Goal: Find contact information: Find contact information

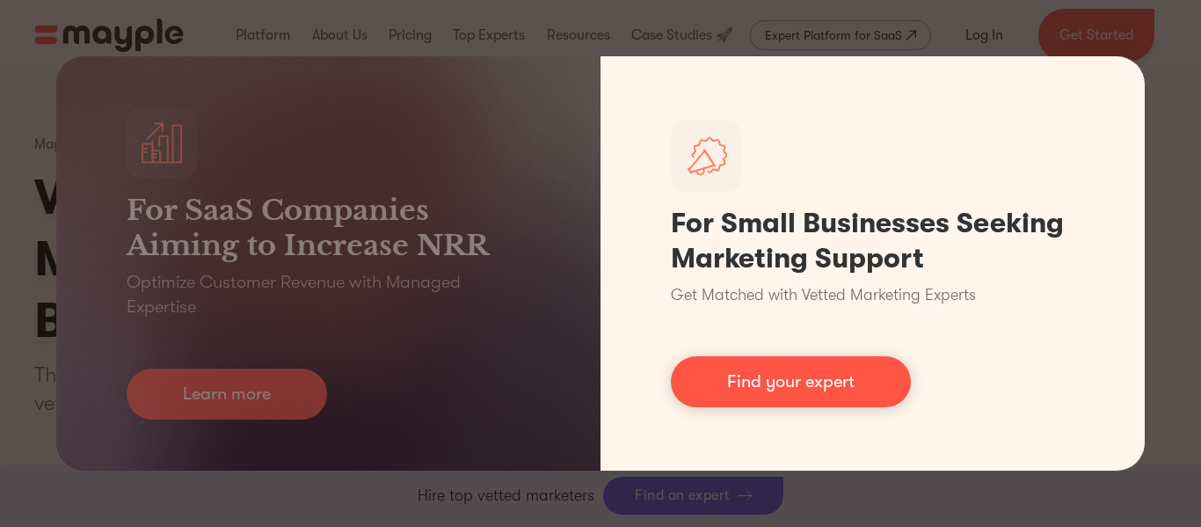
scroll to position [8067, 0]
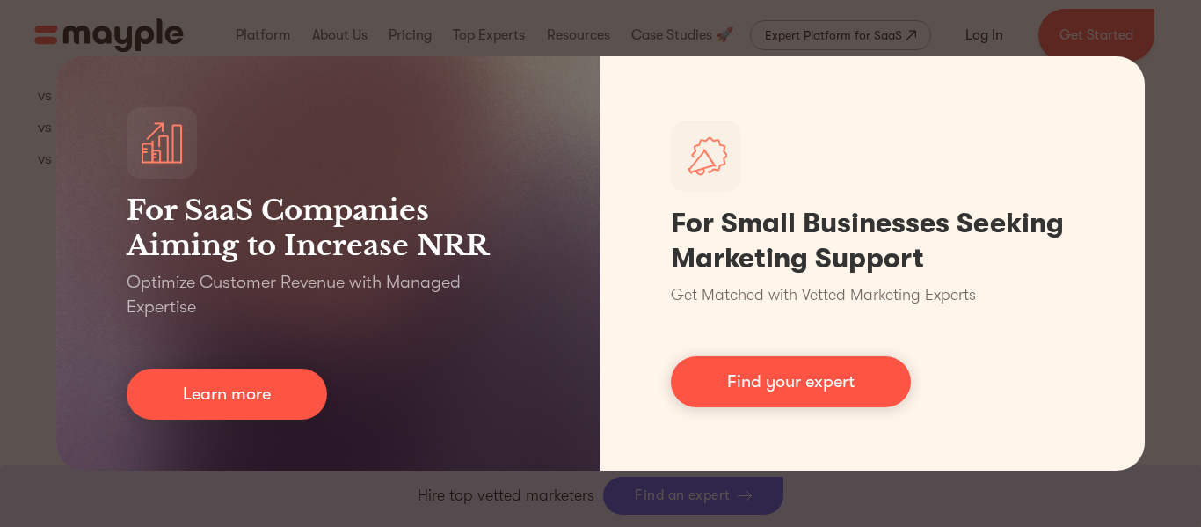
click at [1169, 229] on div "For SaaS Companies Aiming to Increase NRR Optimize Customer Revenue with Manage…" at bounding box center [600, 263] width 1201 height 527
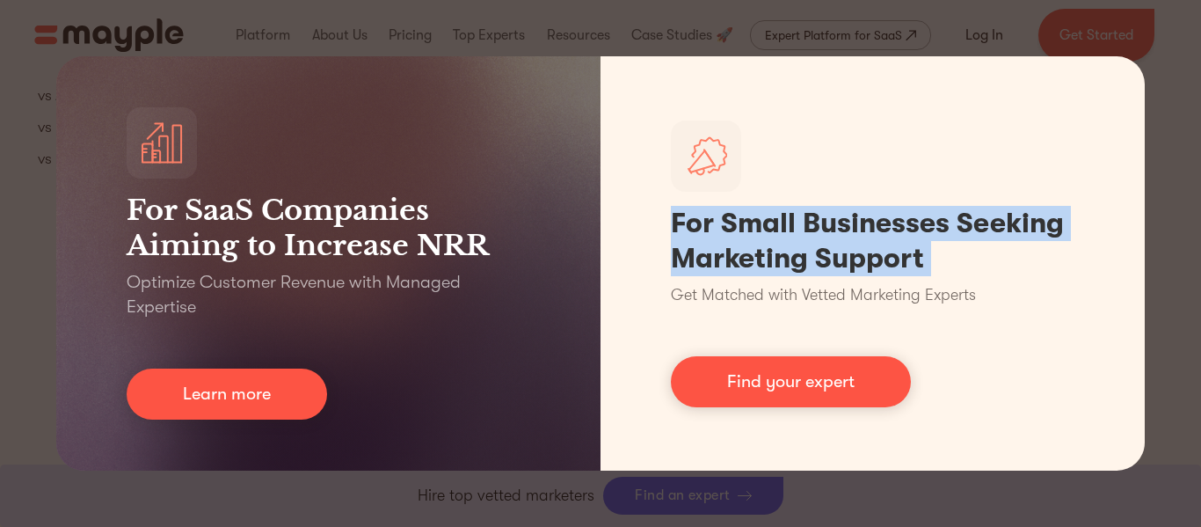
click at [1169, 229] on div "For SaaS Companies Aiming to Increase NRR Optimize Customer Revenue with Manage…" at bounding box center [600, 263] width 1201 height 527
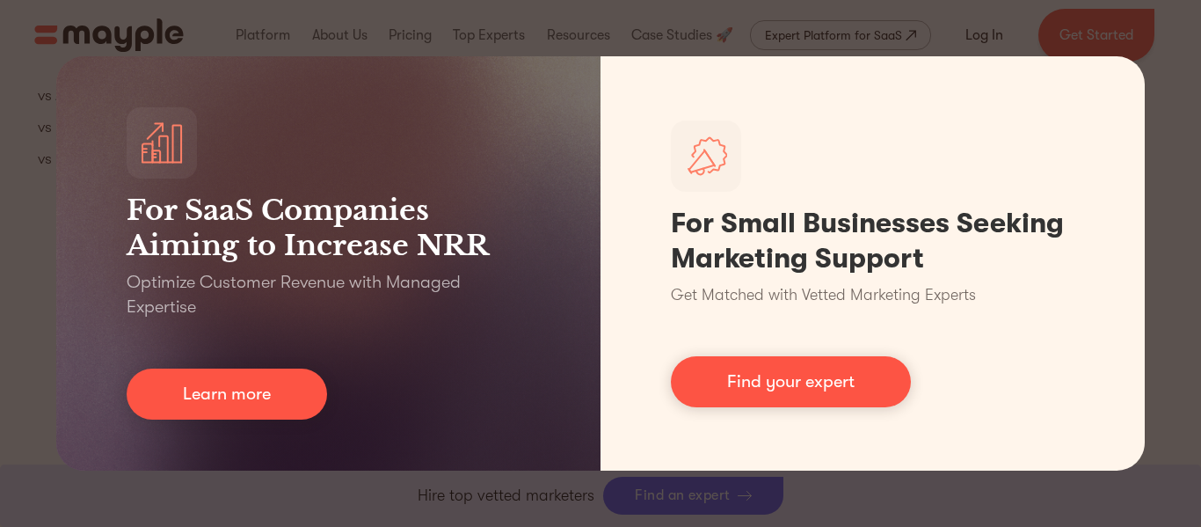
click at [740, 19] on div "For SaaS Companies Aiming to Increase NRR Optimize Customer Revenue with Manage…" at bounding box center [600, 263] width 1201 height 527
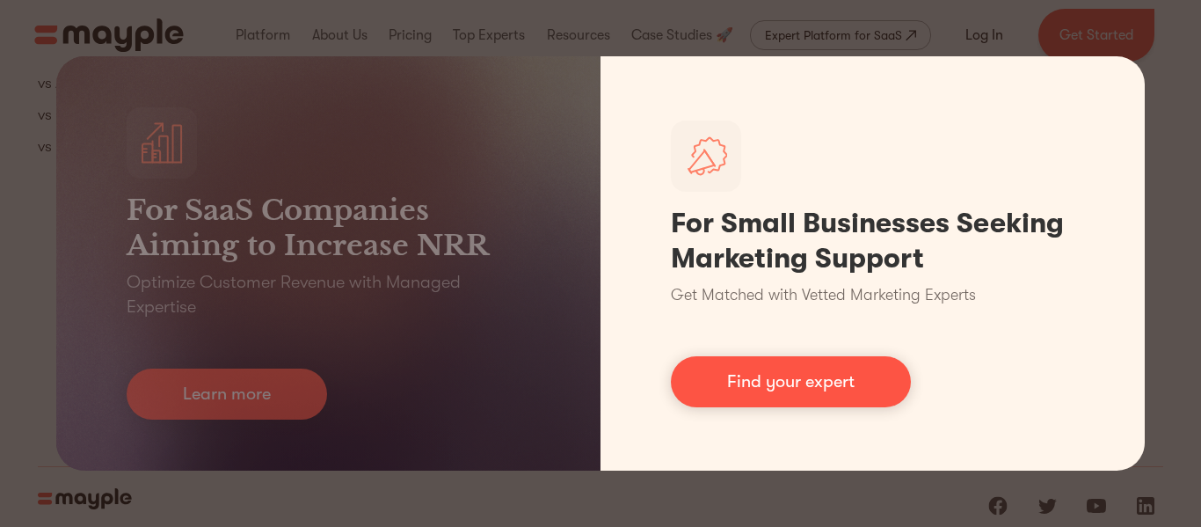
scroll to position [8079, 0]
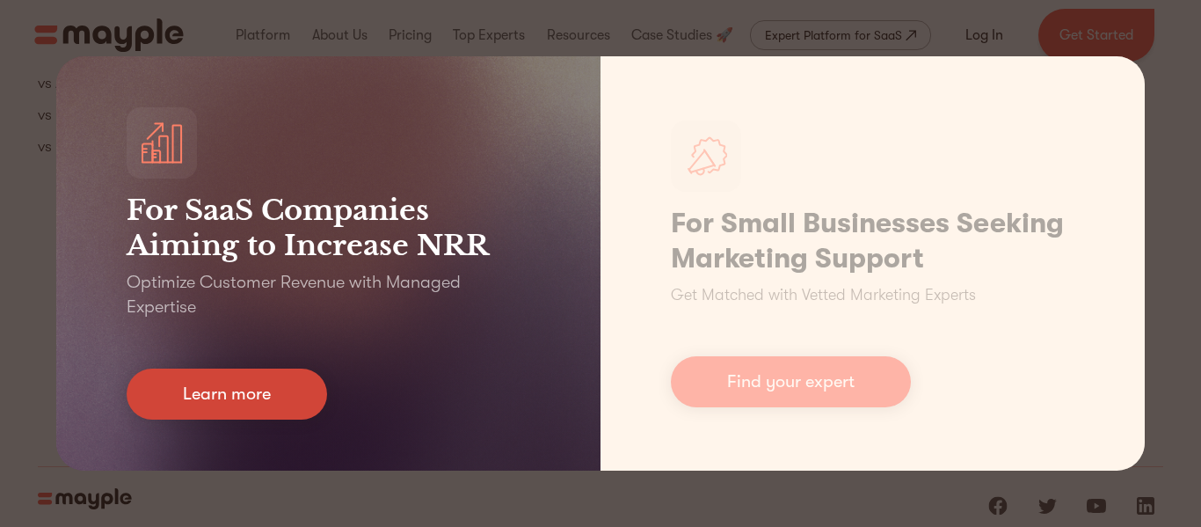
click at [263, 385] on link "Learn more" at bounding box center [227, 393] width 201 height 51
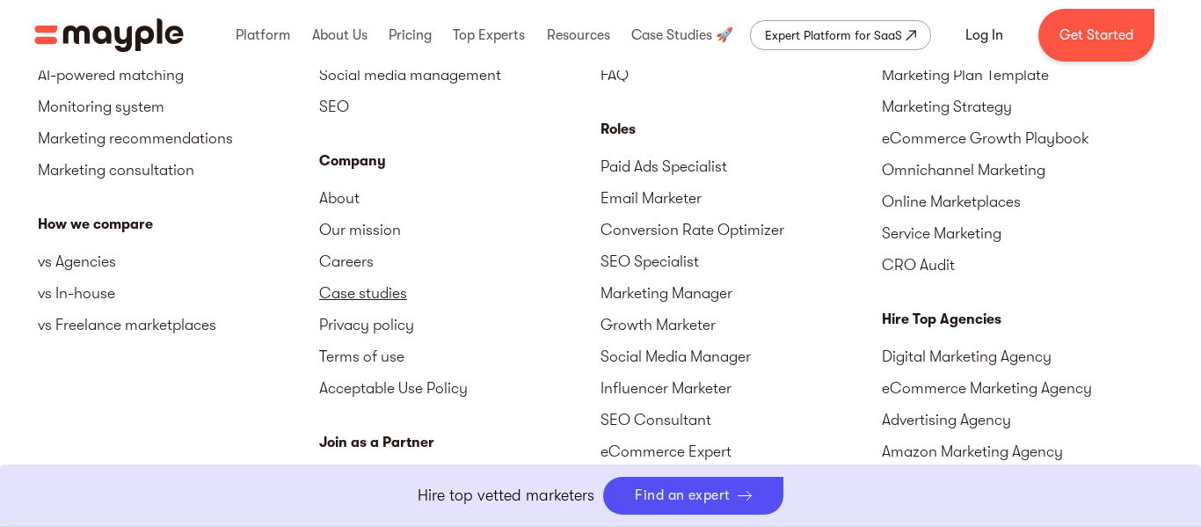
scroll to position [7894, 0]
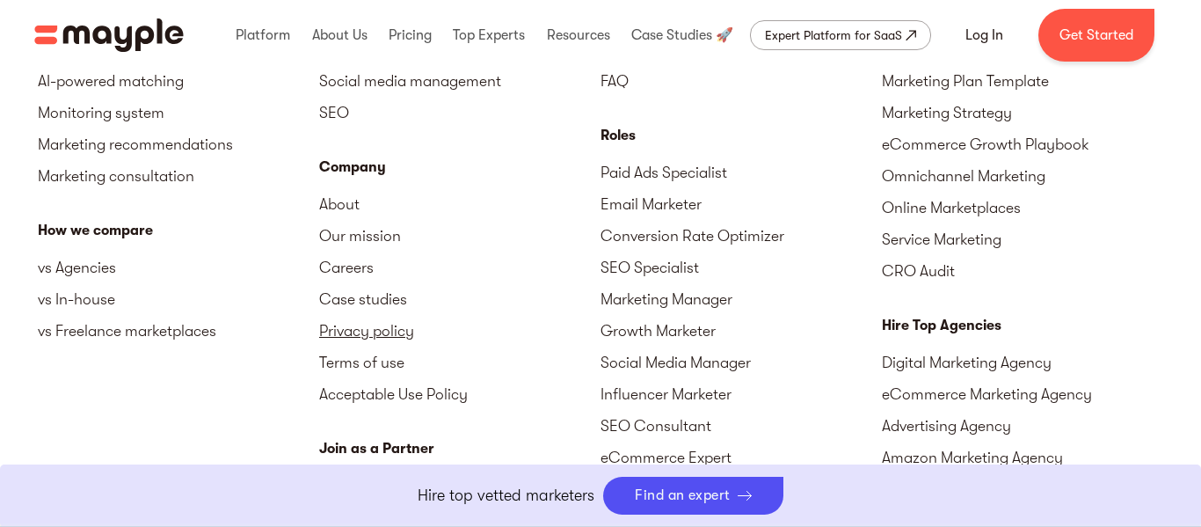
click at [345, 315] on link "Privacy policy" at bounding box center [459, 331] width 281 height 32
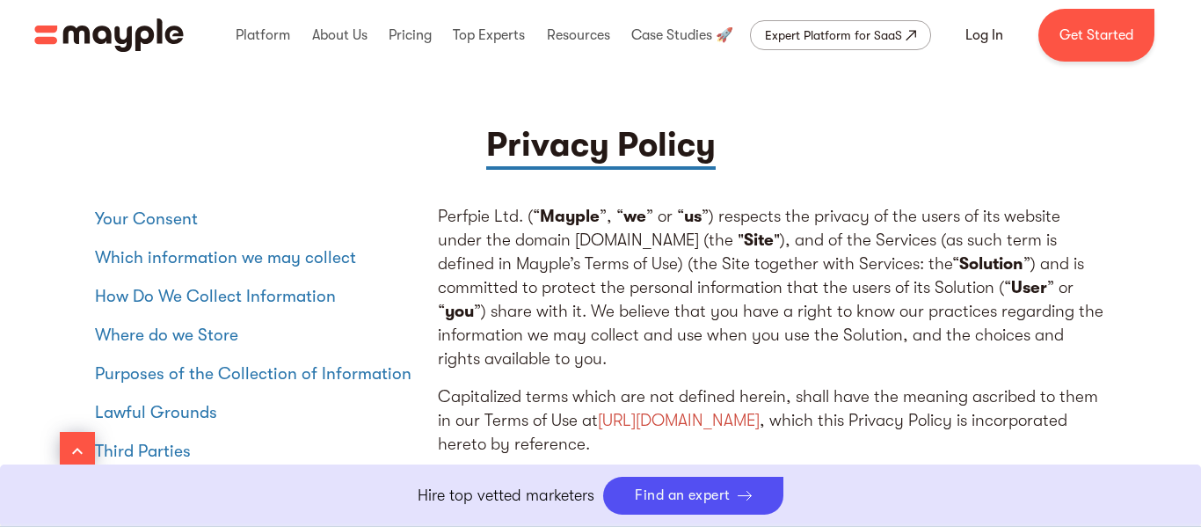
scroll to position [7429, 0]
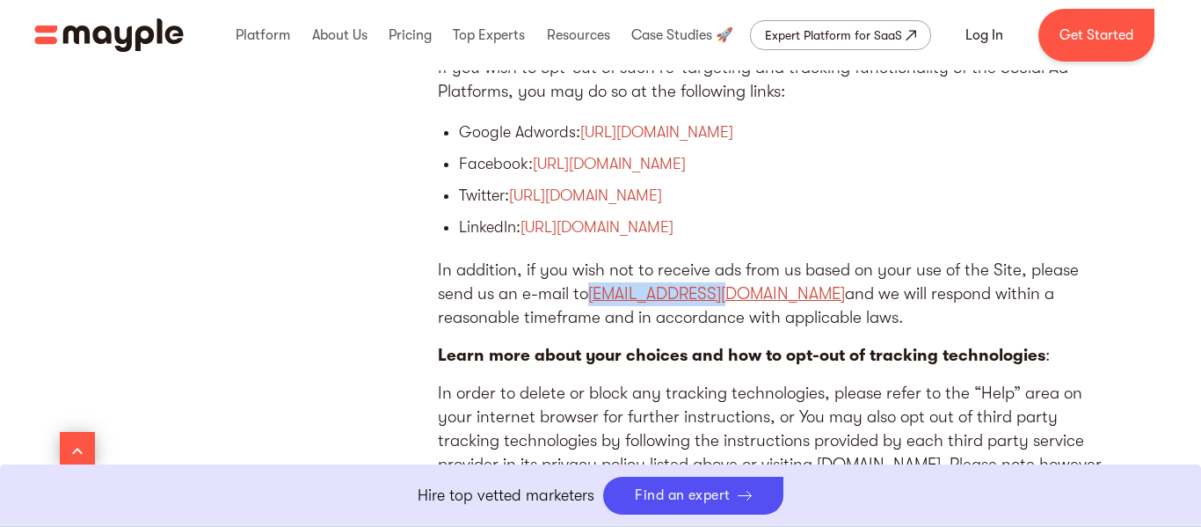
drag, startPoint x: 736, startPoint y: 265, endPoint x: 592, endPoint y: 259, distance: 144.3
click at [592, 259] on p "In addition, if you wish not to receive ads from us based on your use of the Si…" at bounding box center [772, 294] width 668 height 71
copy link "legal@mayple.com"
